Goal: Navigation & Orientation: Find specific page/section

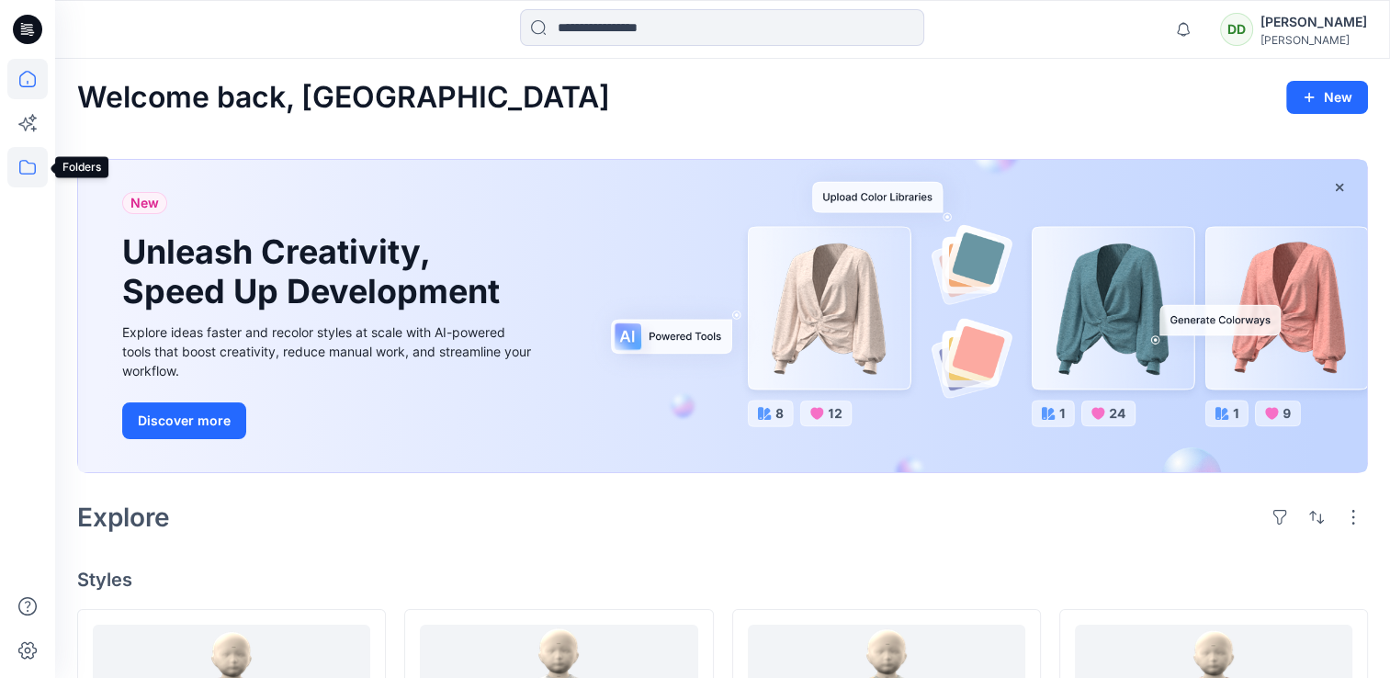
click at [27, 161] on icon at bounding box center [27, 167] width 17 height 15
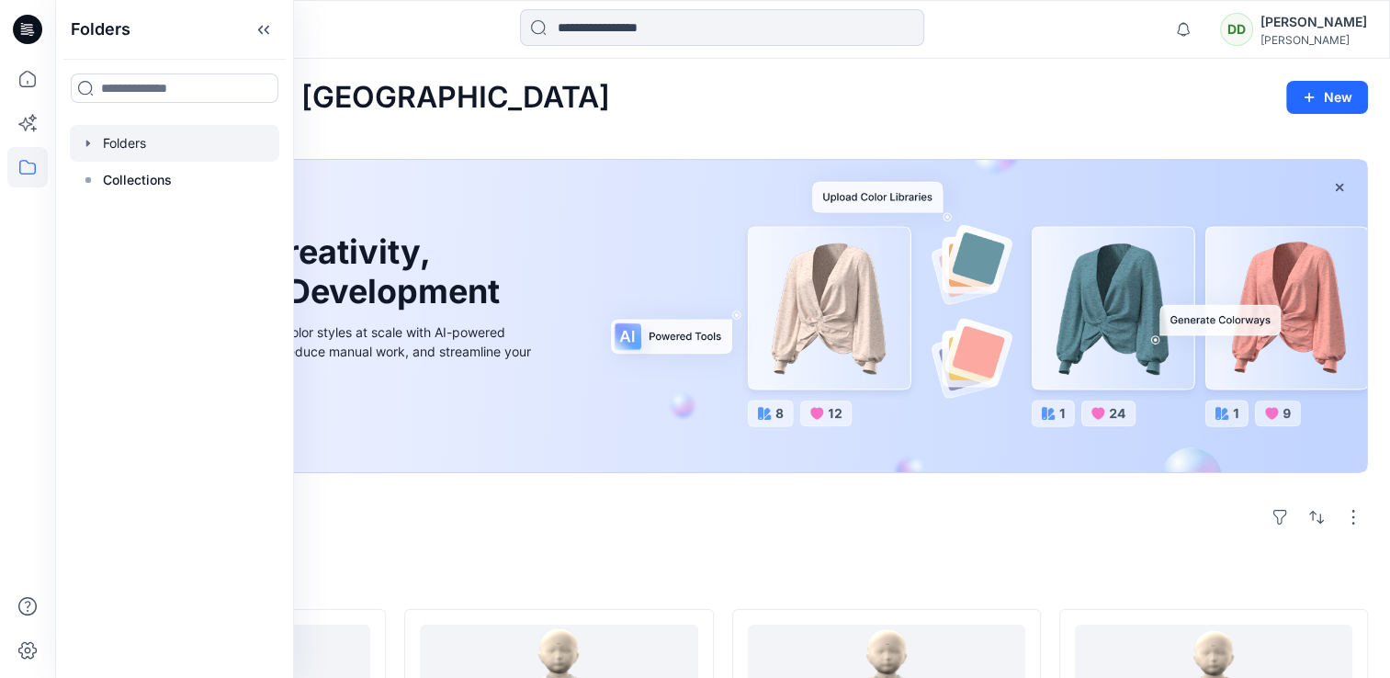
click at [121, 147] on div at bounding box center [174, 143] width 209 height 37
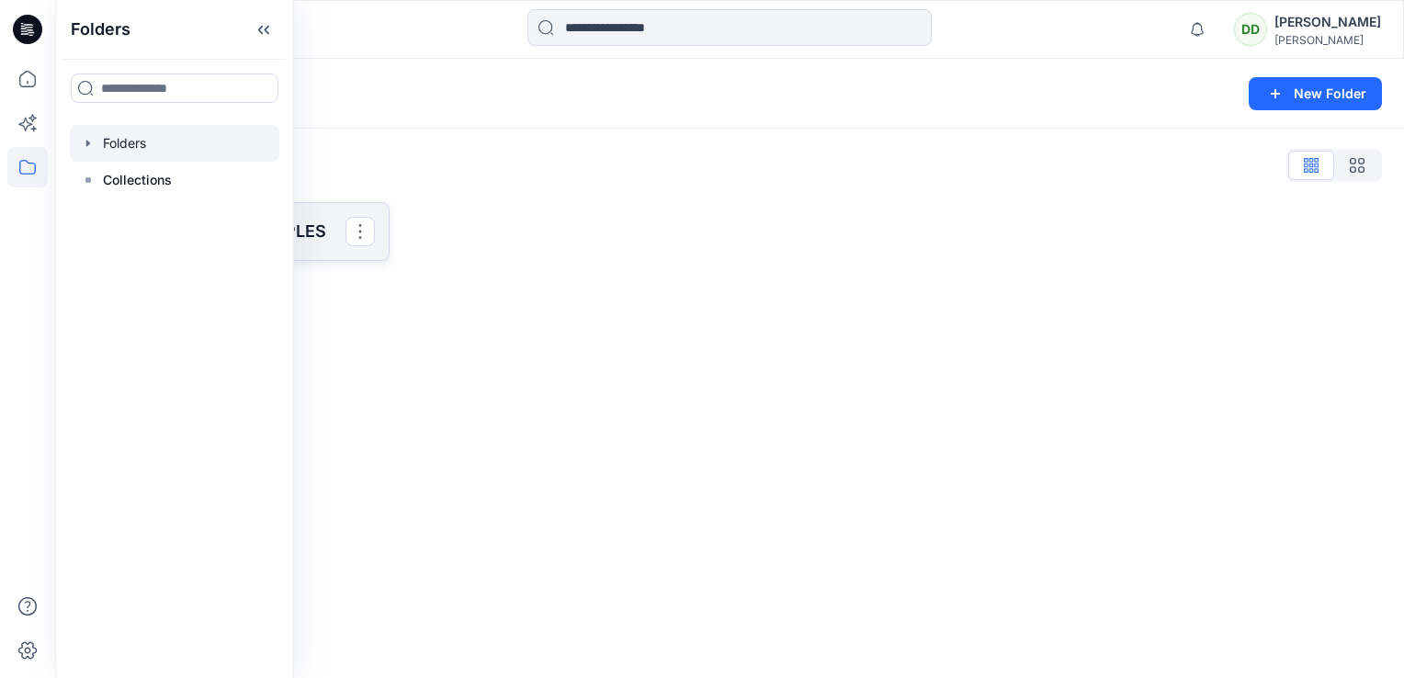
click at [310, 233] on p "SAINSBURY 3D SAMPLES" at bounding box center [232, 232] width 228 height 26
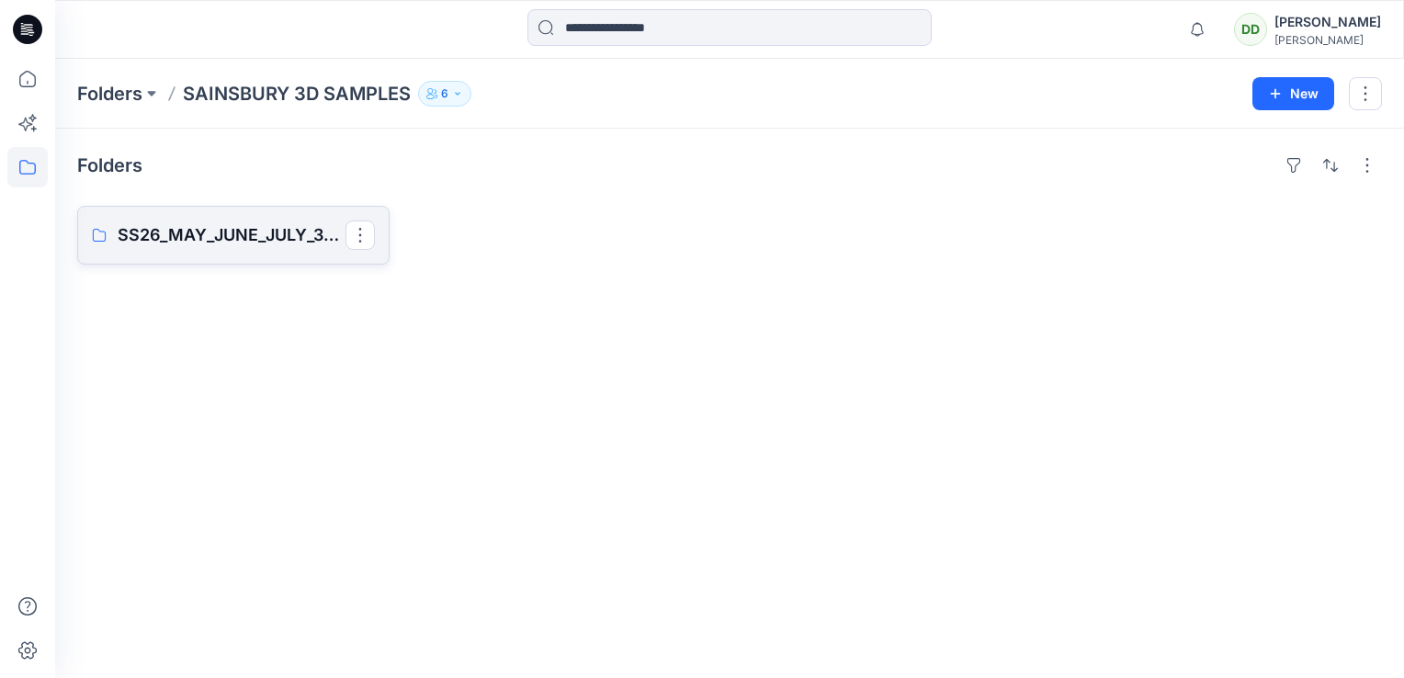
click at [233, 234] on p "SS26_MAY_JUNE_JULY_3D SAMPLES" at bounding box center [232, 235] width 228 height 26
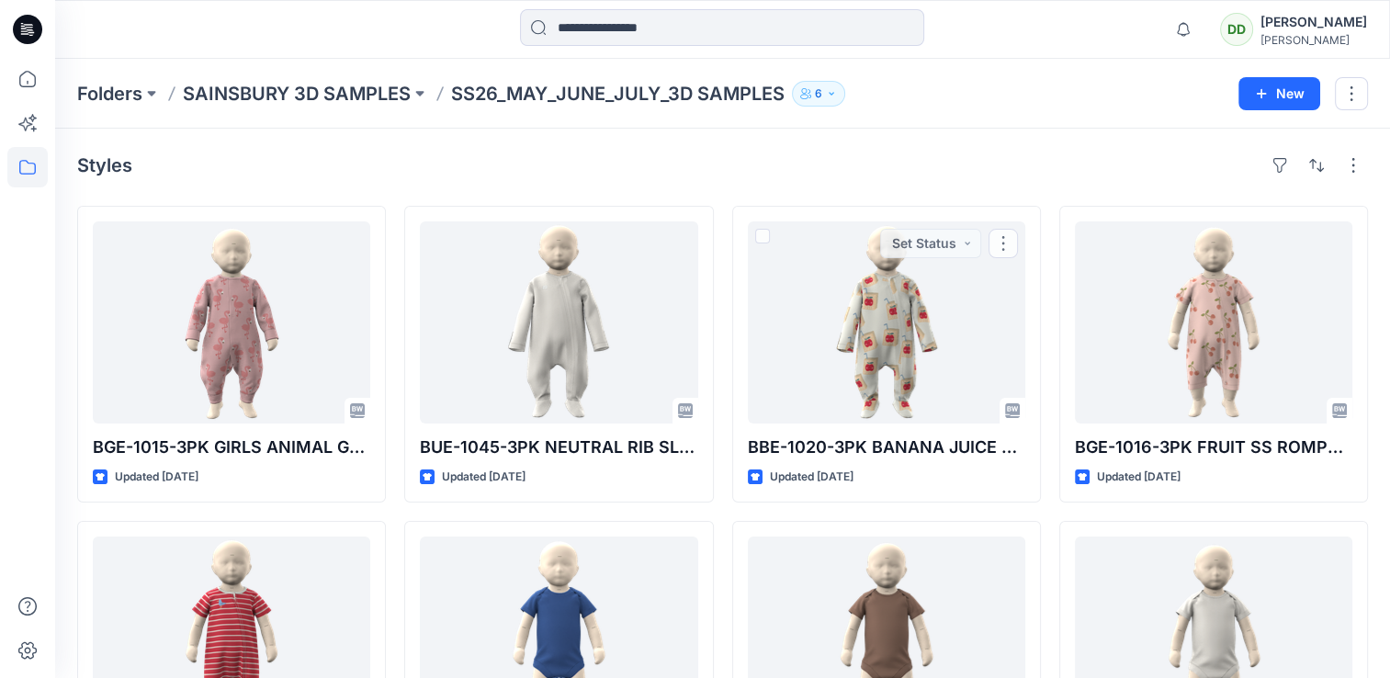
click at [697, 170] on div "Styles" at bounding box center [722, 165] width 1291 height 29
click at [36, 216] on div at bounding box center [27, 368] width 40 height 619
click at [1166, 26] on icon "button" at bounding box center [1183, 29] width 35 height 37
